Goal: Task Accomplishment & Management: Complete application form

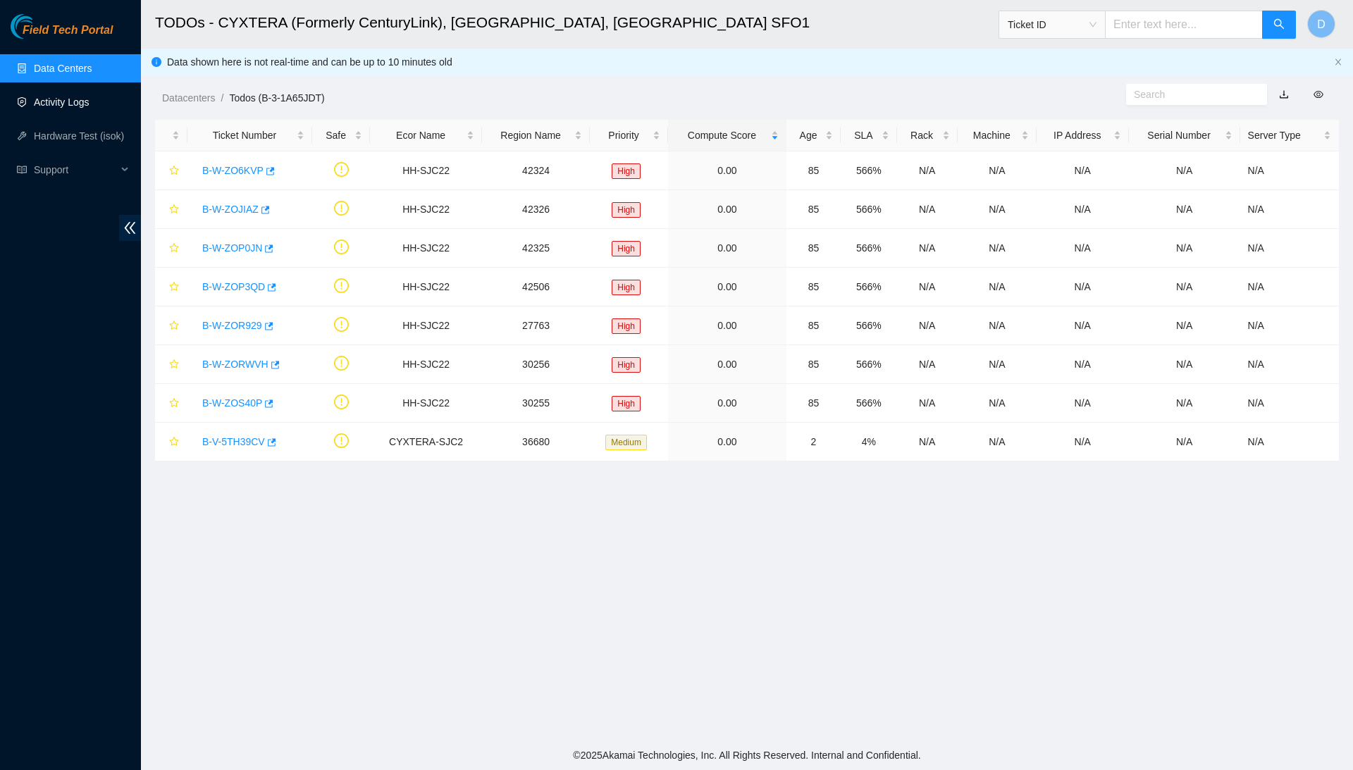
click at [89, 105] on link "Activity Logs" at bounding box center [62, 102] width 56 height 11
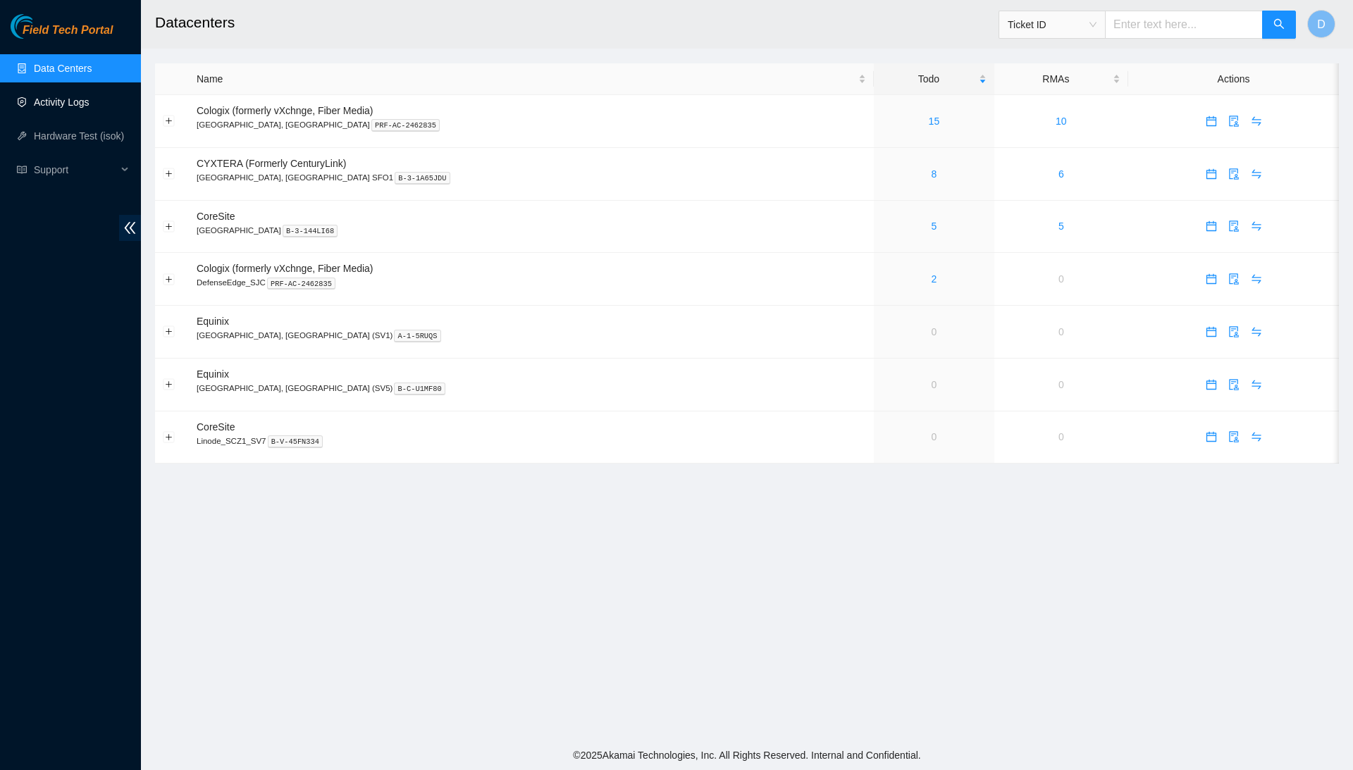
click at [89, 97] on link "Activity Logs" at bounding box center [62, 102] width 56 height 11
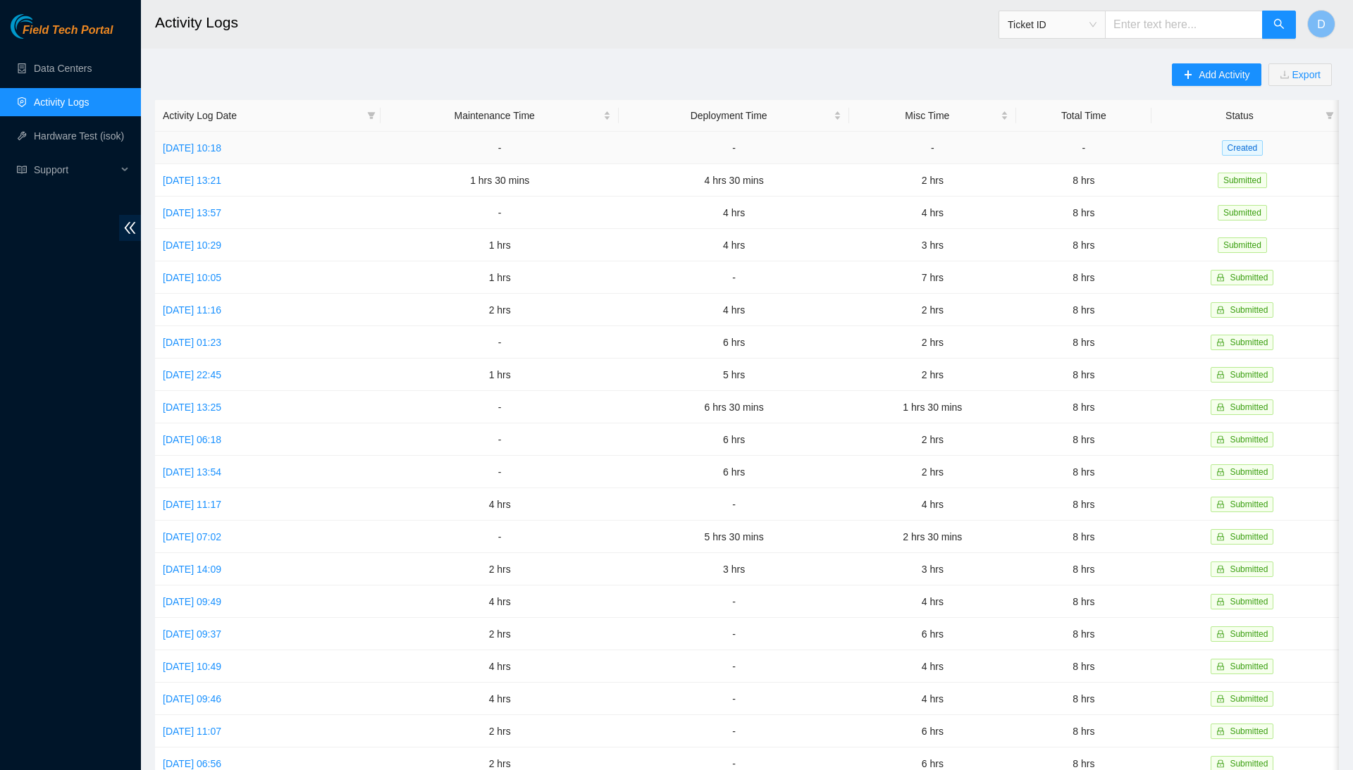
click at [255, 153] on td "[DATE] 10:18" at bounding box center [267, 148] width 225 height 32
click at [221, 150] on link "[DATE] 10:18" at bounding box center [192, 147] width 58 height 11
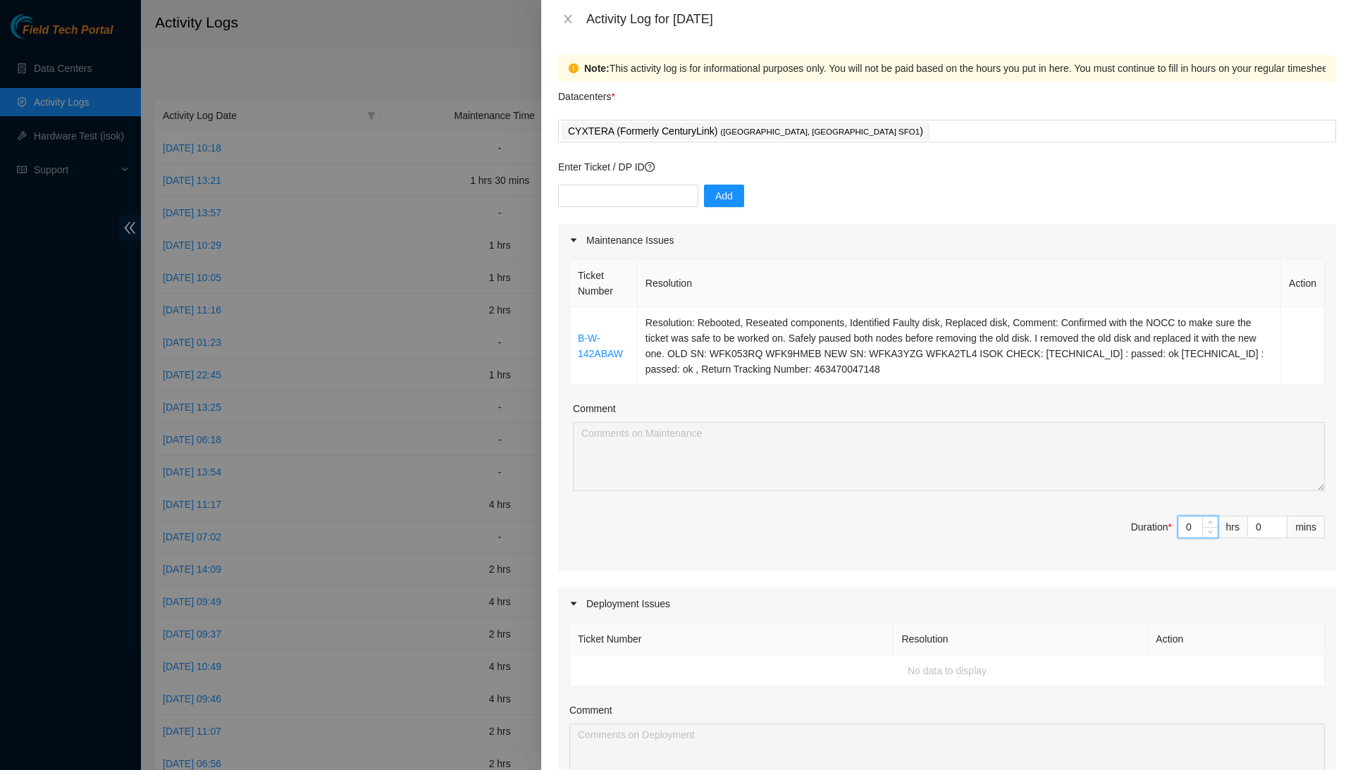
click at [1195, 526] on input "0" at bounding box center [1197, 526] width 39 height 21
type input "2"
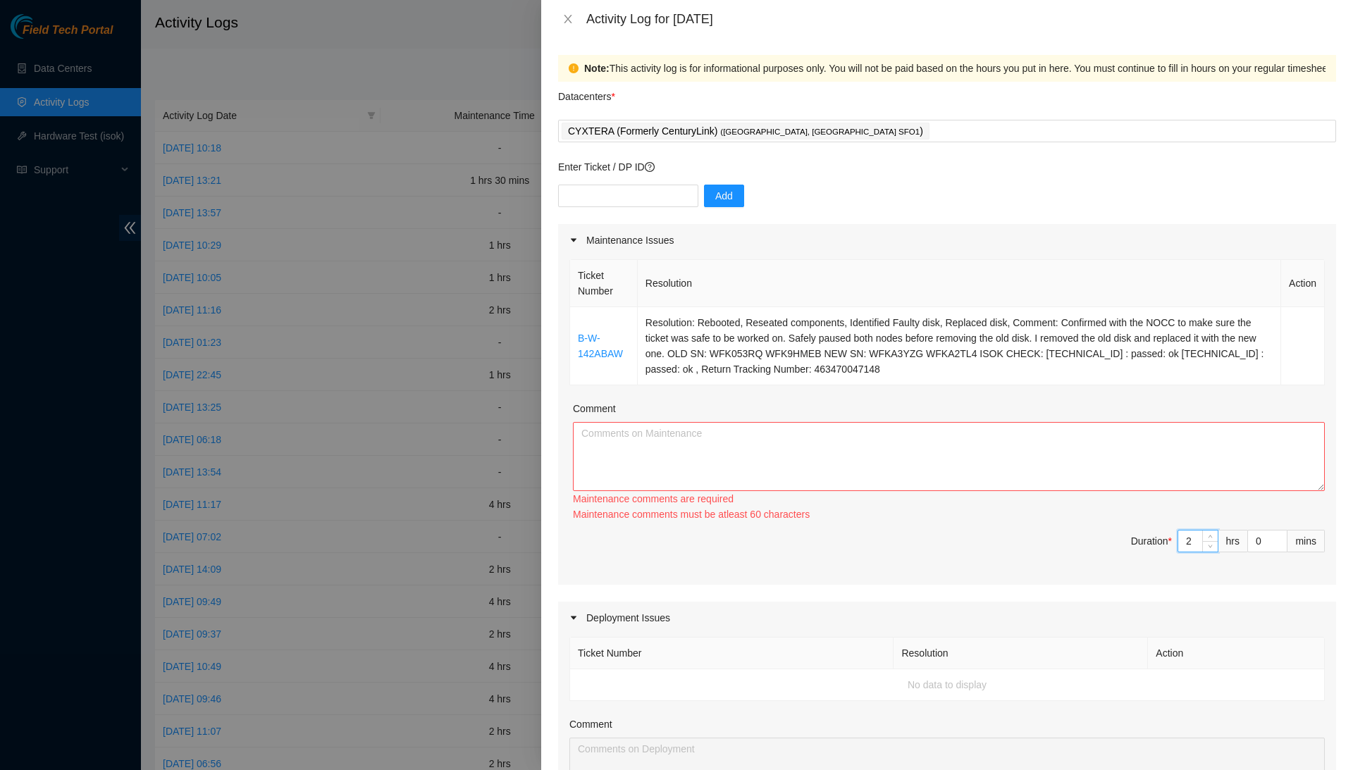
type input "2"
click at [1202, 468] on textarea "Comment" at bounding box center [949, 456] width 752 height 69
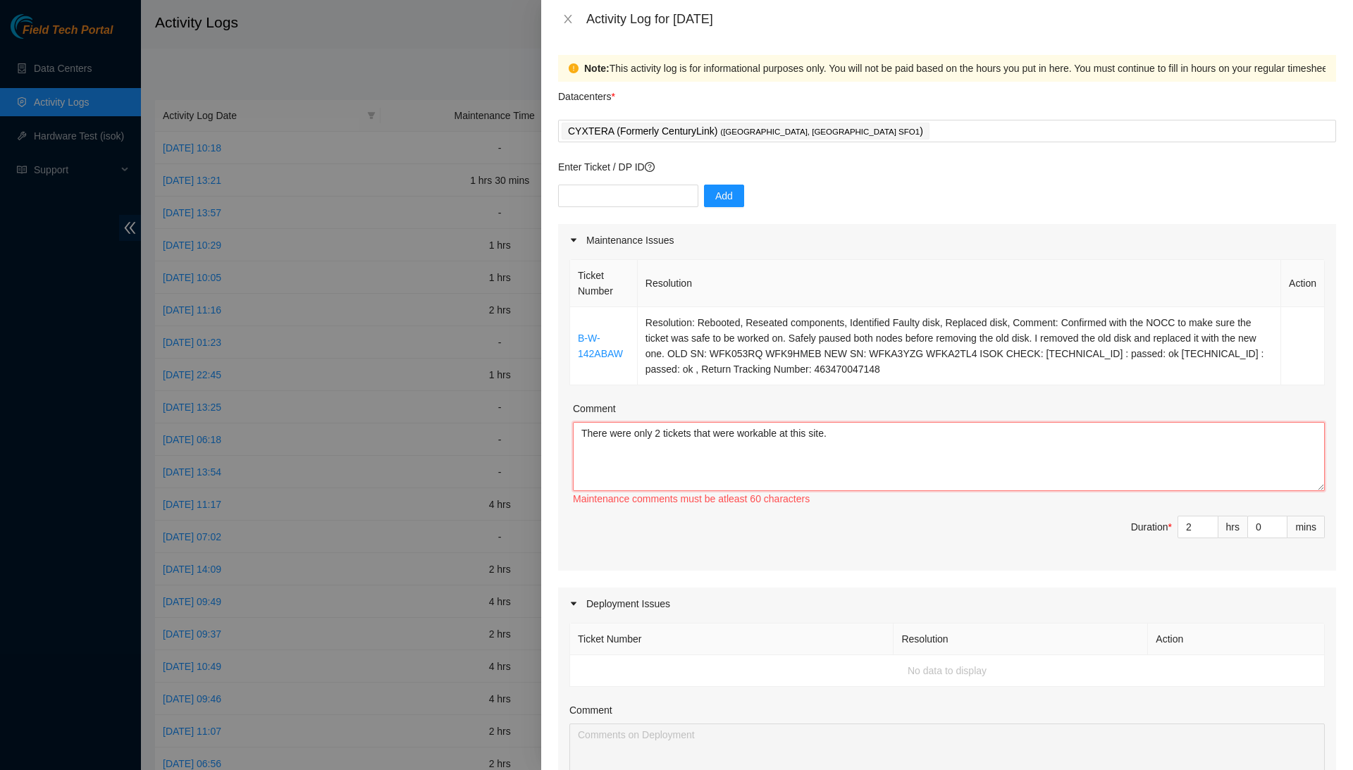
click at [869, 432] on textarea "There were only 2 tickets that were workable at this site." at bounding box center [949, 456] width 752 height 69
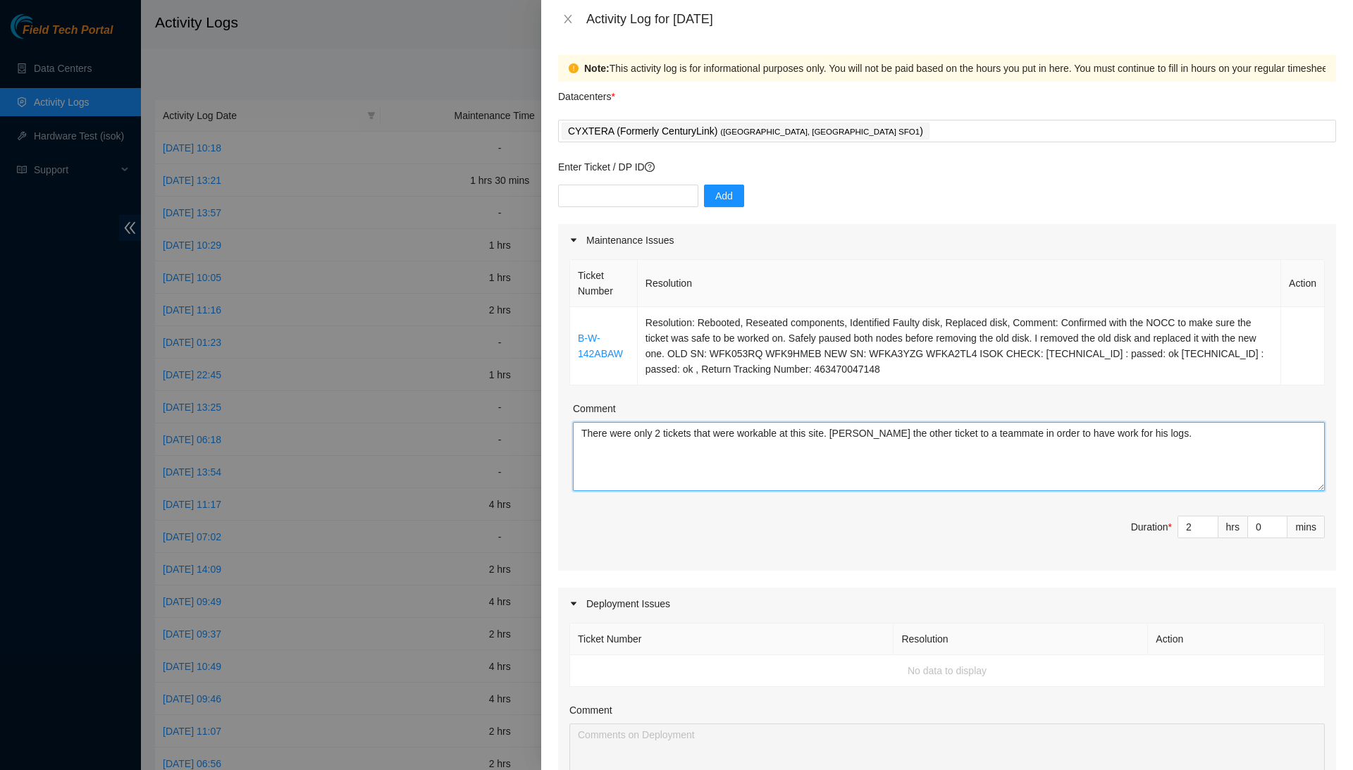
type textarea "There were only 2 tickets that were workable at this site. [PERSON_NAME] the ot…"
click at [896, 502] on div "Ticket Number Resolution Action B-W-142ABAW Resolution: Rebooted, Reseated comp…" at bounding box center [947, 413] width 778 height 314
click at [1192, 432] on textarea "There were only 2 tickets that were workable at this site. [PERSON_NAME] the ot…" at bounding box center [949, 456] width 752 height 69
click at [663, 209] on div "Add" at bounding box center [947, 204] width 778 height 39
click at [675, 195] on input "text" at bounding box center [628, 196] width 140 height 23
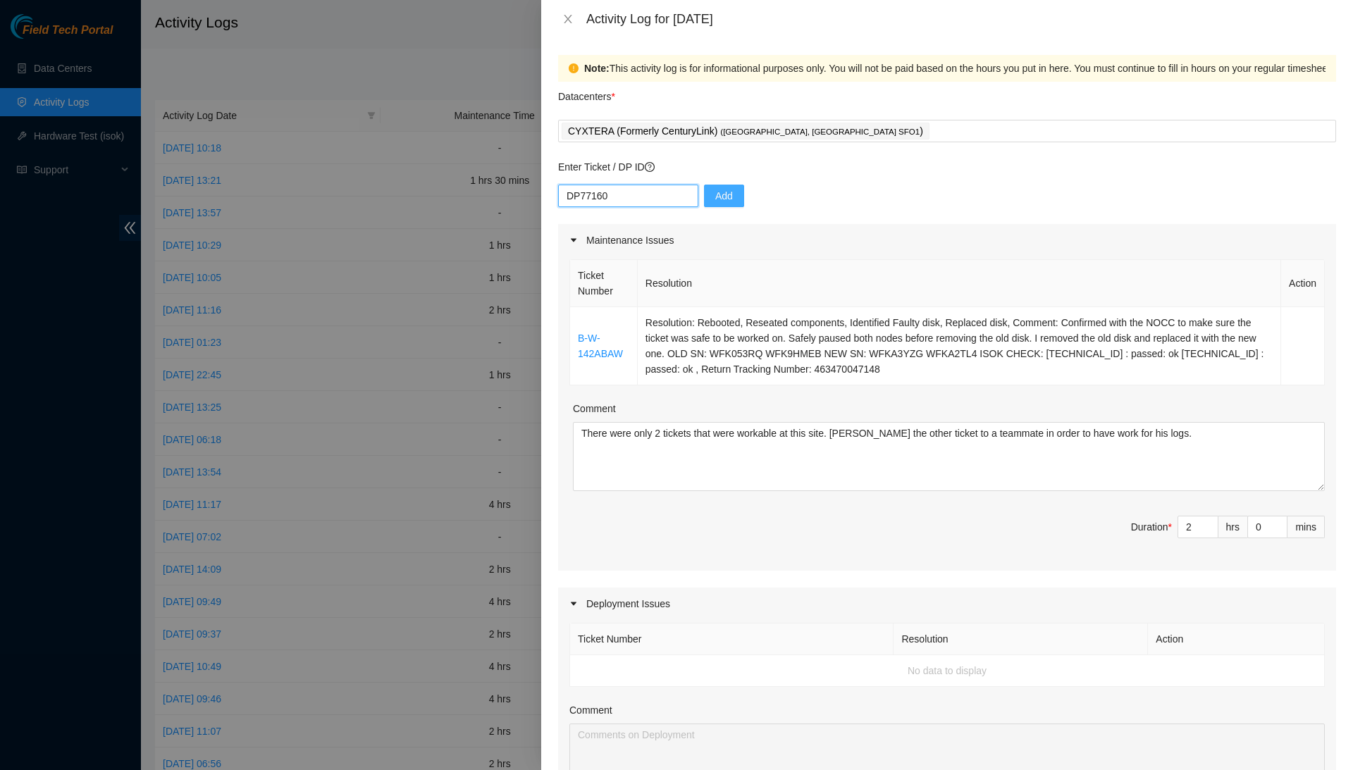
type input "DP77160"
click at [722, 201] on span "Add" at bounding box center [724, 195] width 18 height 15
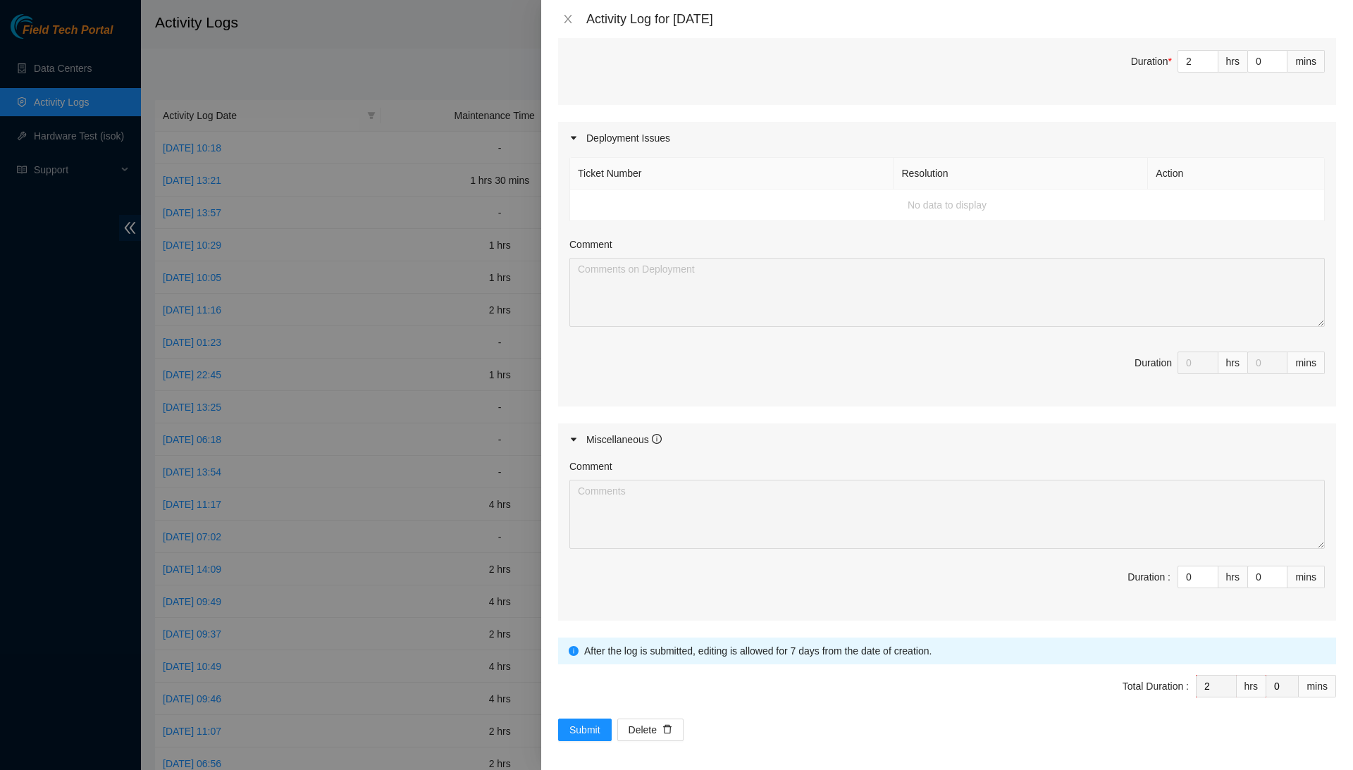
scroll to position [465, 0]
click at [1191, 567] on input "0" at bounding box center [1197, 577] width 39 height 21
type input "6"
type input "8"
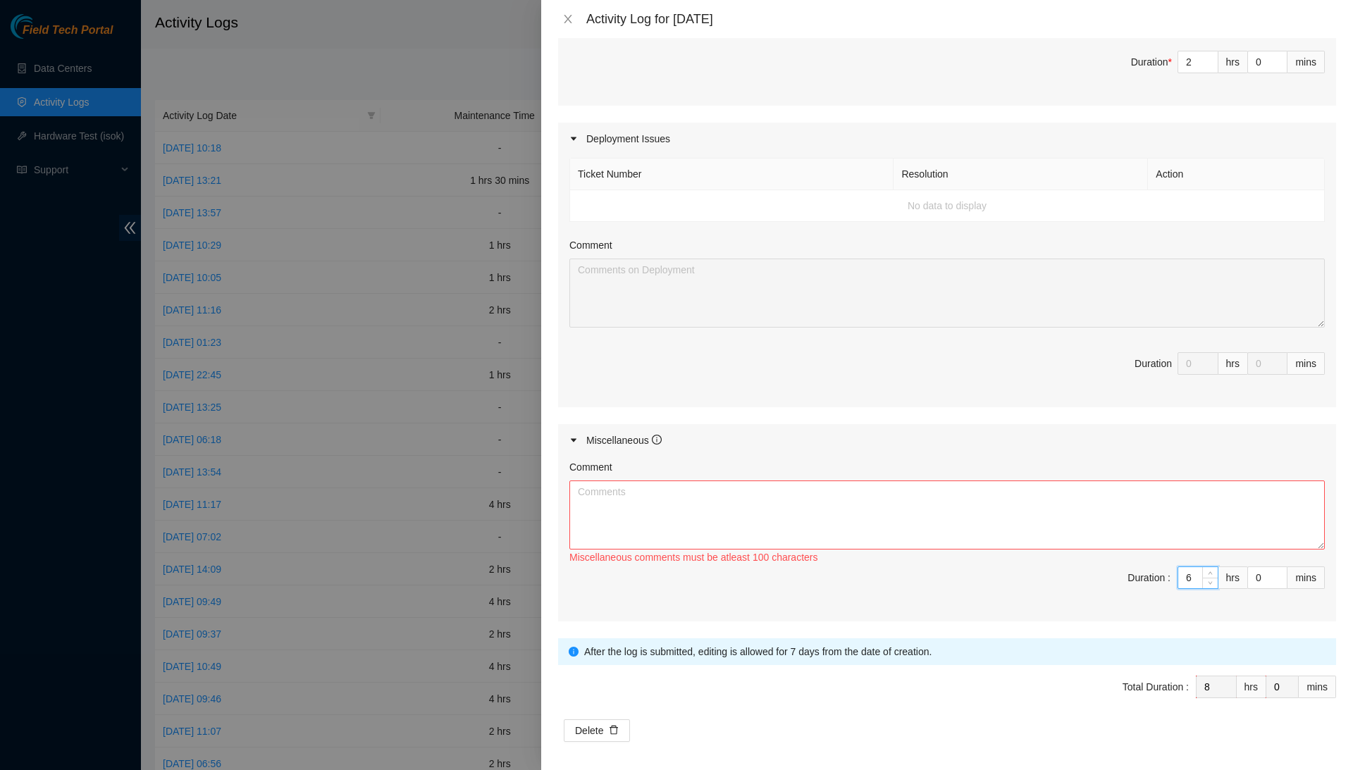
type input "6"
click at [1189, 503] on textarea "Comment" at bounding box center [946, 514] width 755 height 69
click at [736, 483] on textarea "Picking up and packing the" at bounding box center [946, 514] width 755 height 69
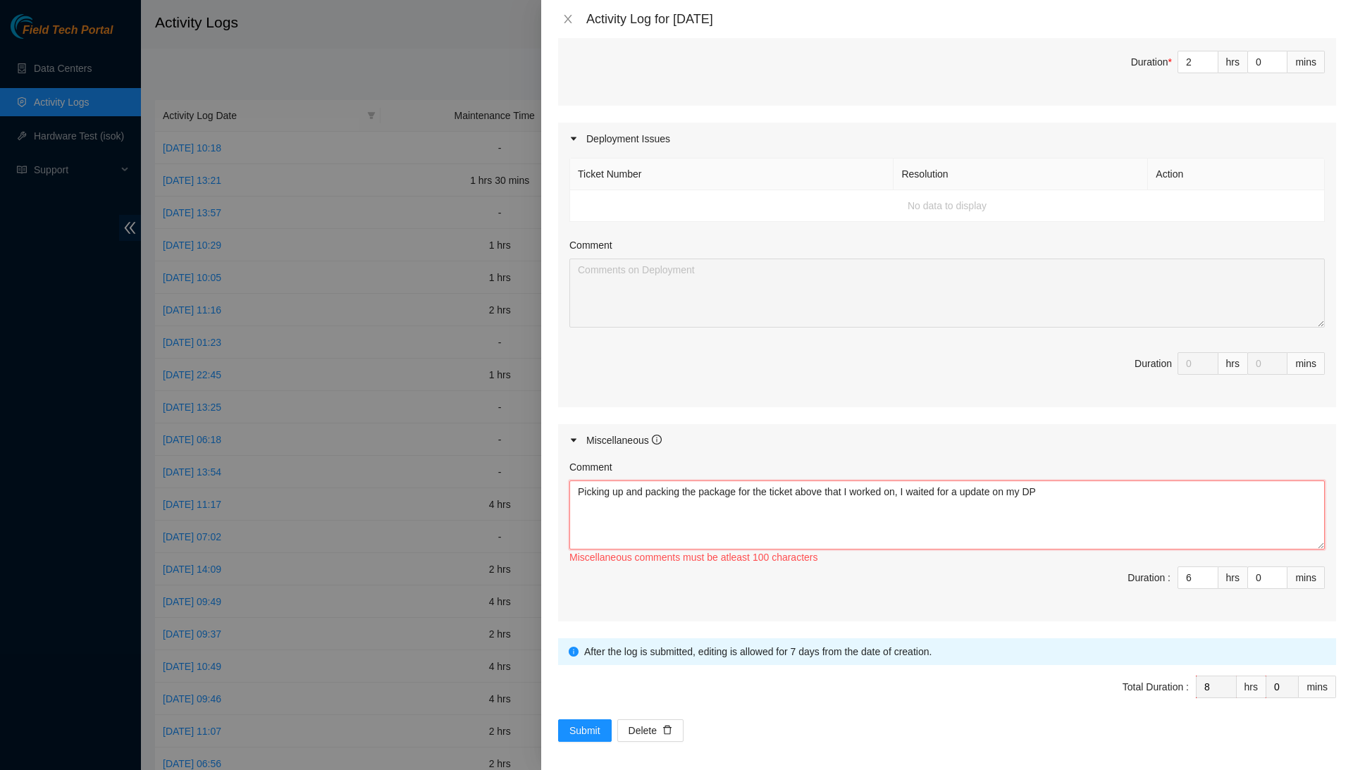
click at [1012, 496] on textarea "Picking up and packing the package for the ticket above that I worked on, I wai…" at bounding box center [946, 514] width 755 height 69
click at [1083, 489] on textarea "Picking up and packing the package for the ticket above that I worked on, I wai…" at bounding box center [946, 514] width 755 height 69
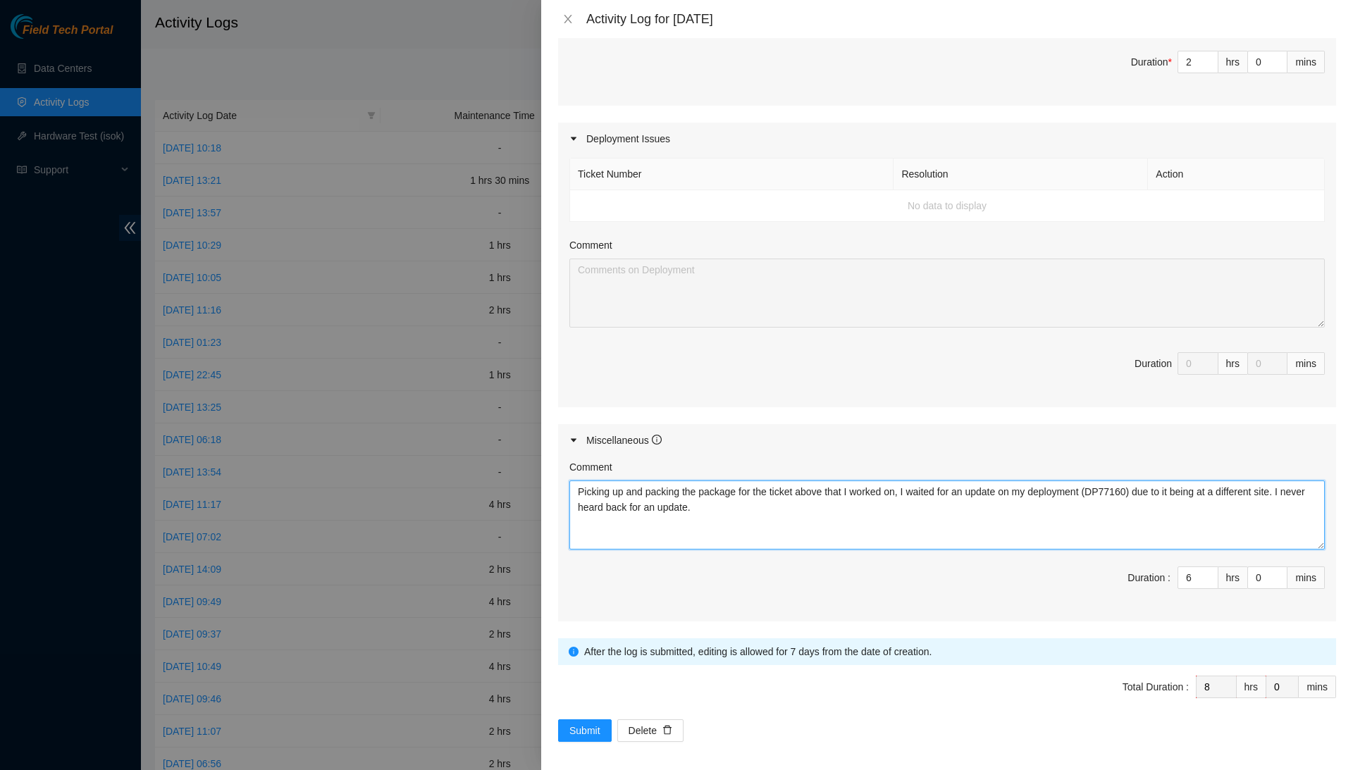
click at [785, 509] on textarea "Picking up and packing the package for the ticket above that I worked on, I wai…" at bounding box center [946, 514] width 755 height 69
click at [1167, 503] on textarea "Picking up and packing the package for the ticket above that I worked on, I wai…" at bounding box center [946, 514] width 755 height 69
click at [998, 516] on textarea "Picking up and packing the package for the ticket above that I worked on, I wai…" at bounding box center [946, 514] width 755 height 69
type textarea "Picking up and packing the package for the ticket above that I worked on, I wai…"
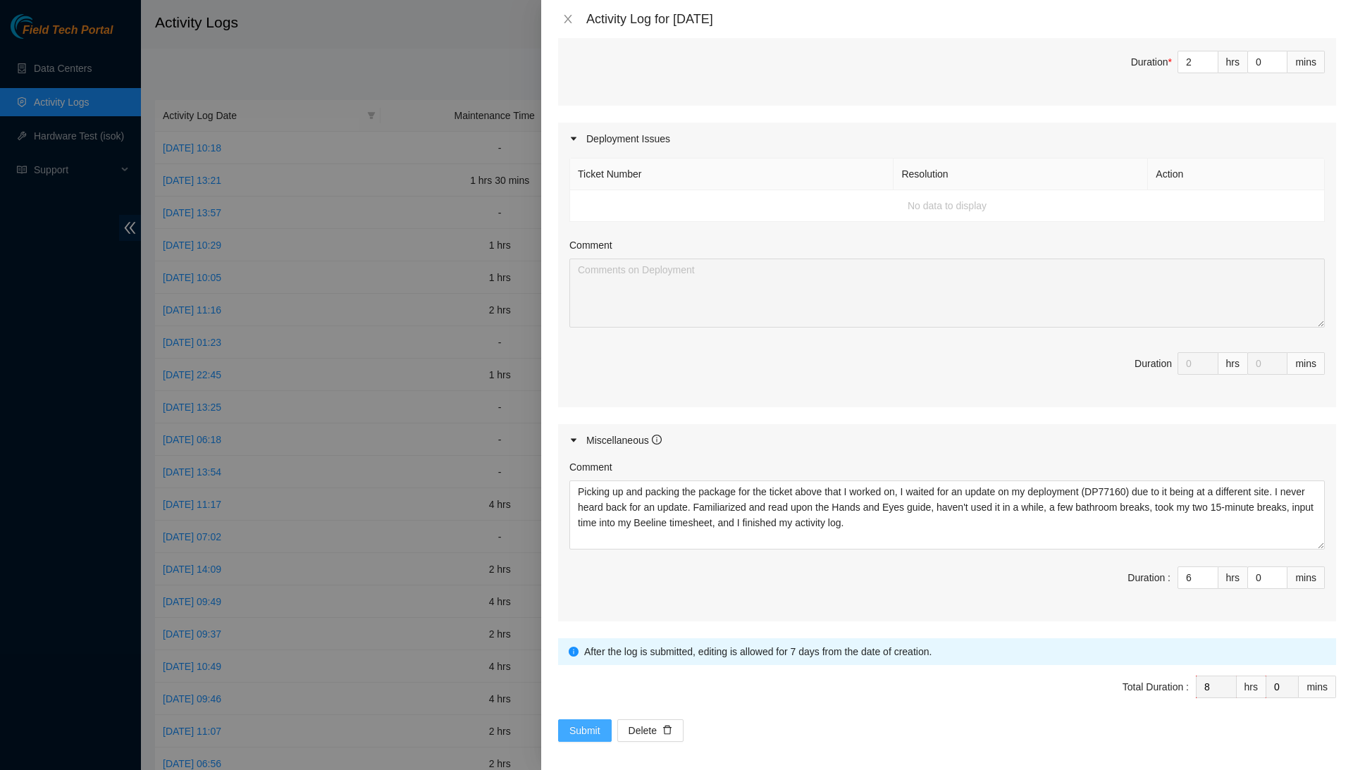
click at [592, 723] on span "Submit" at bounding box center [584, 730] width 31 height 15
